Goal: Task Accomplishment & Management: Manage account settings

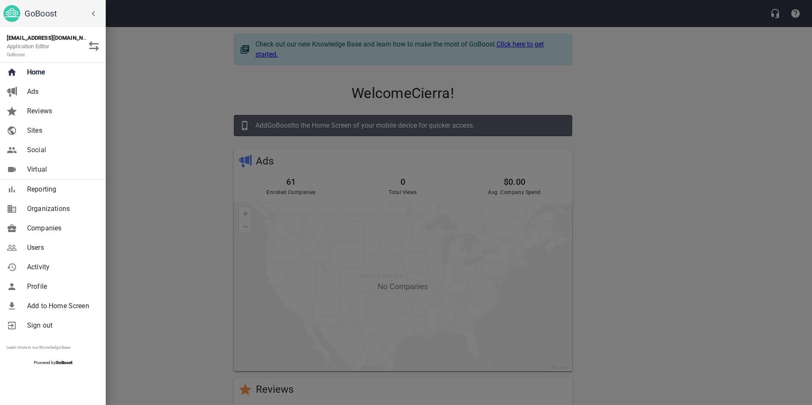
click at [37, 244] on span "Users" at bounding box center [61, 248] width 69 height 10
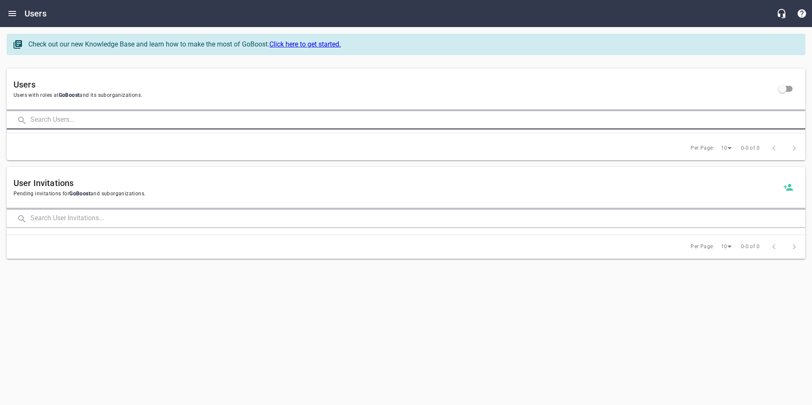
click at [61, 121] on input "text" at bounding box center [417, 120] width 775 height 18
click button at bounding box center [0, 0] width 0 height 0
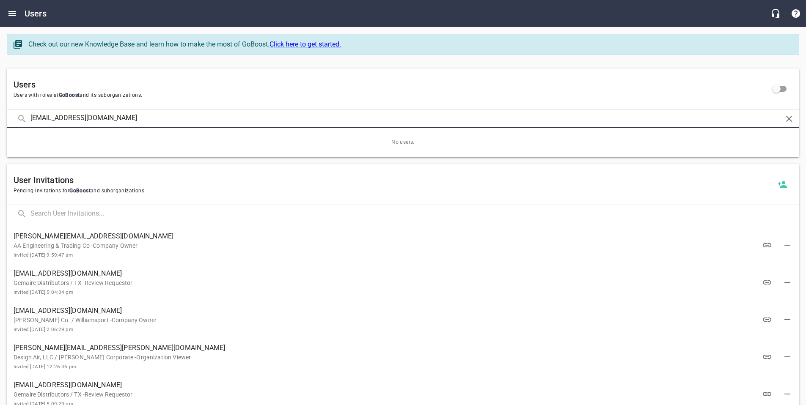
click button at bounding box center [0, 0] width 0 height 0
click at [77, 121] on input "[EMAIL_ADDRESS][DOMAIN_NAME]" at bounding box center [402, 119] width 745 height 18
type input "[EMAIL_ADDRESS][DOMAIN_NAME]"
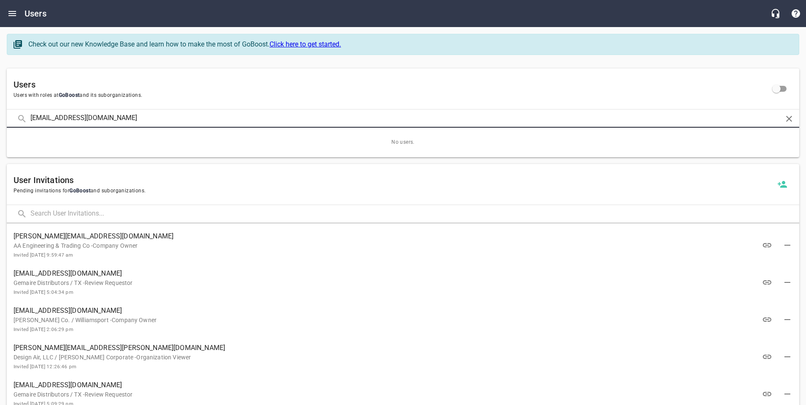
click button at bounding box center [0, 0] width 0 height 0
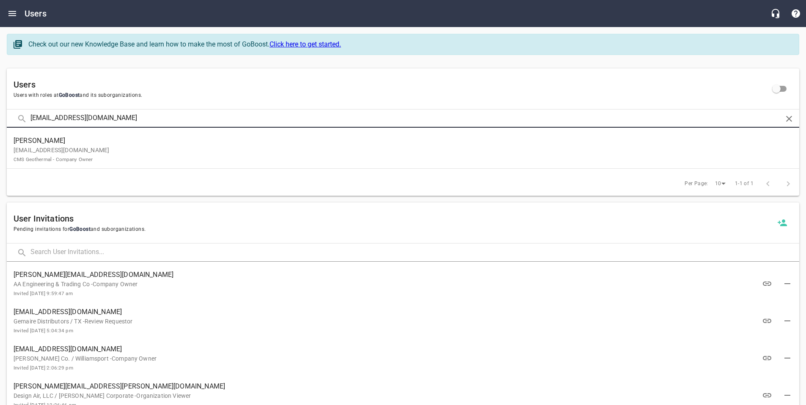
click at [86, 151] on p "[EMAIL_ADDRESS][DOMAIN_NAME] CMS Geothermal - Company Owner" at bounding box center [400, 155] width 772 height 18
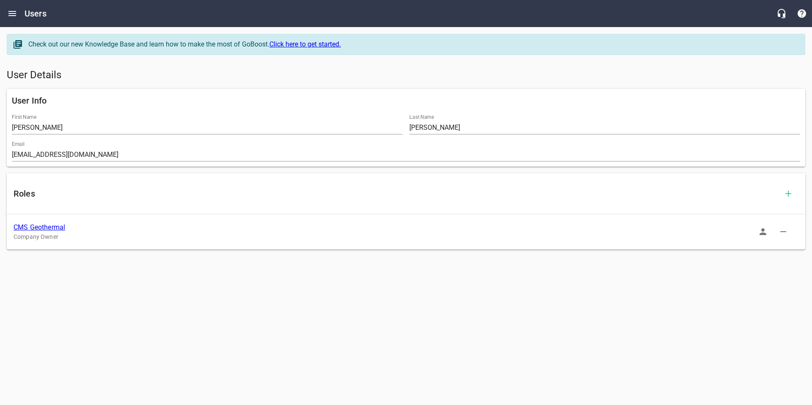
click at [48, 227] on link "CMS Geothermal" at bounding box center [40, 227] width 52 height 8
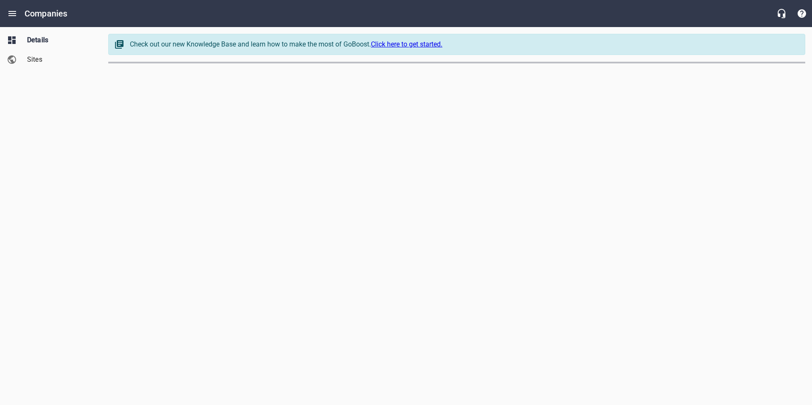
select select "[US_STATE]"
select select "5"
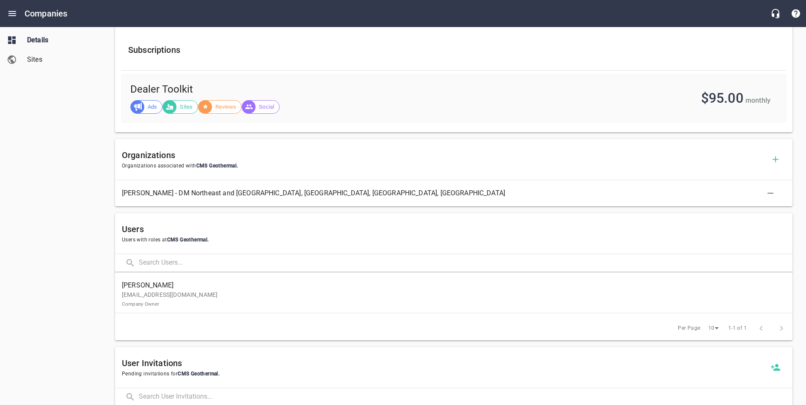
scroll to position [317, 0]
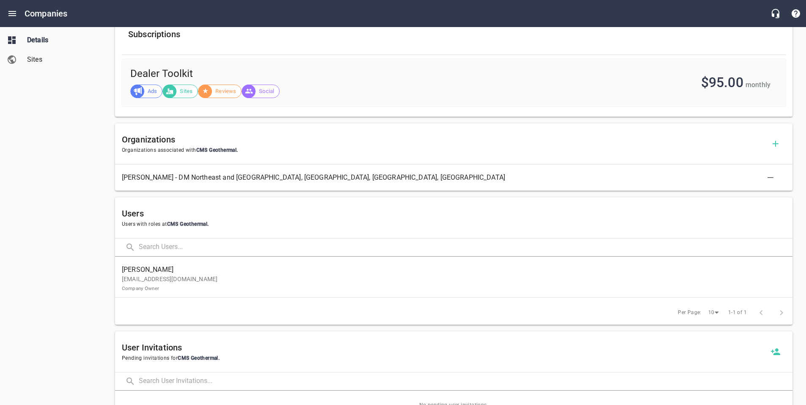
click at [310, 281] on p "[EMAIL_ADDRESS][DOMAIN_NAME] Company Owner" at bounding box center [450, 284] width 657 height 18
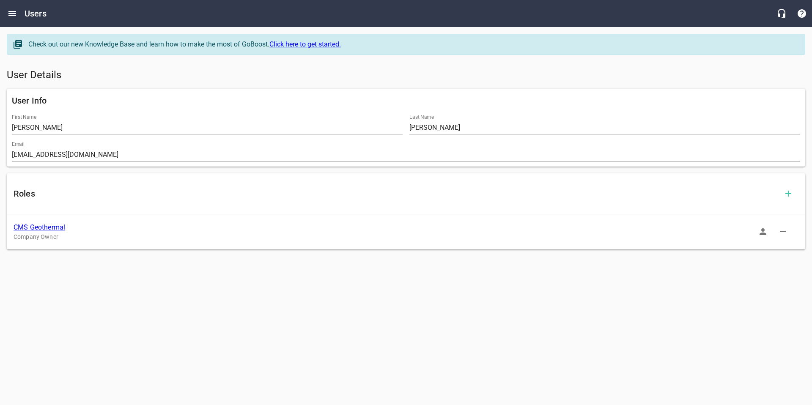
click at [761, 236] on icon "button" at bounding box center [763, 232] width 10 height 10
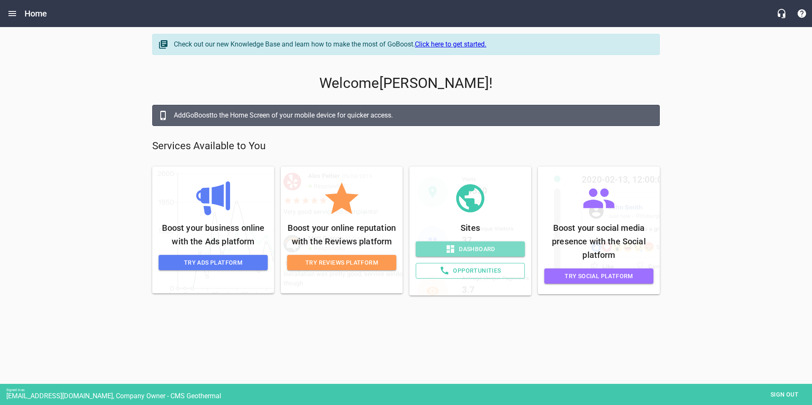
click at [473, 250] on span "Dashboard" at bounding box center [471, 249] width 96 height 11
